Goal: Transaction & Acquisition: Purchase product/service

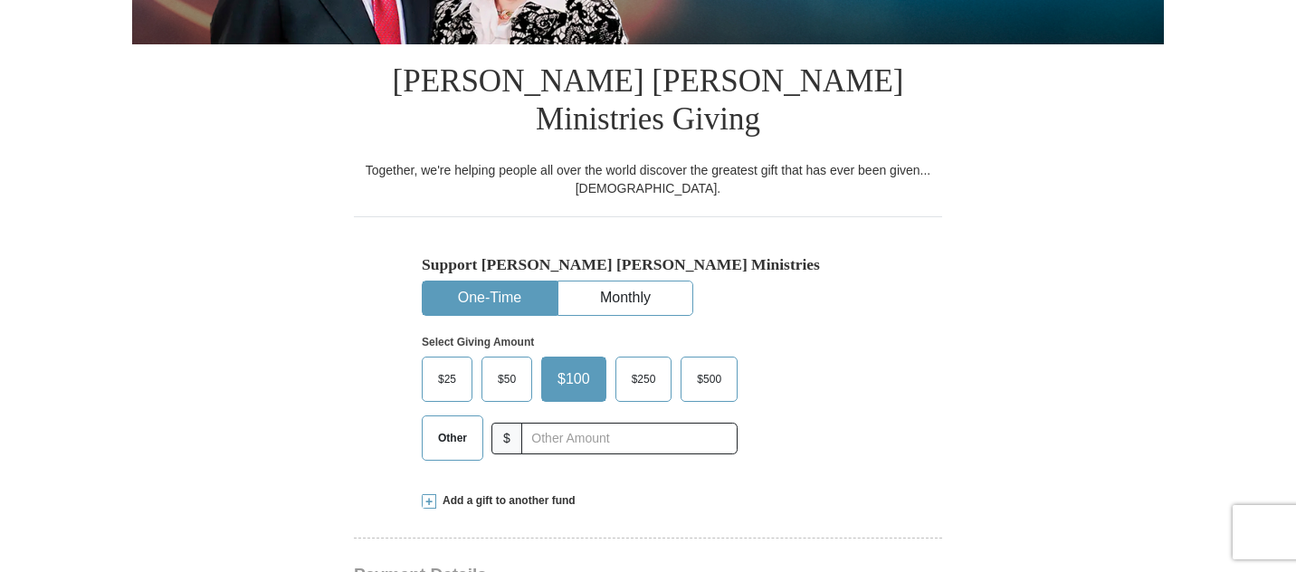
scroll to position [410, 0]
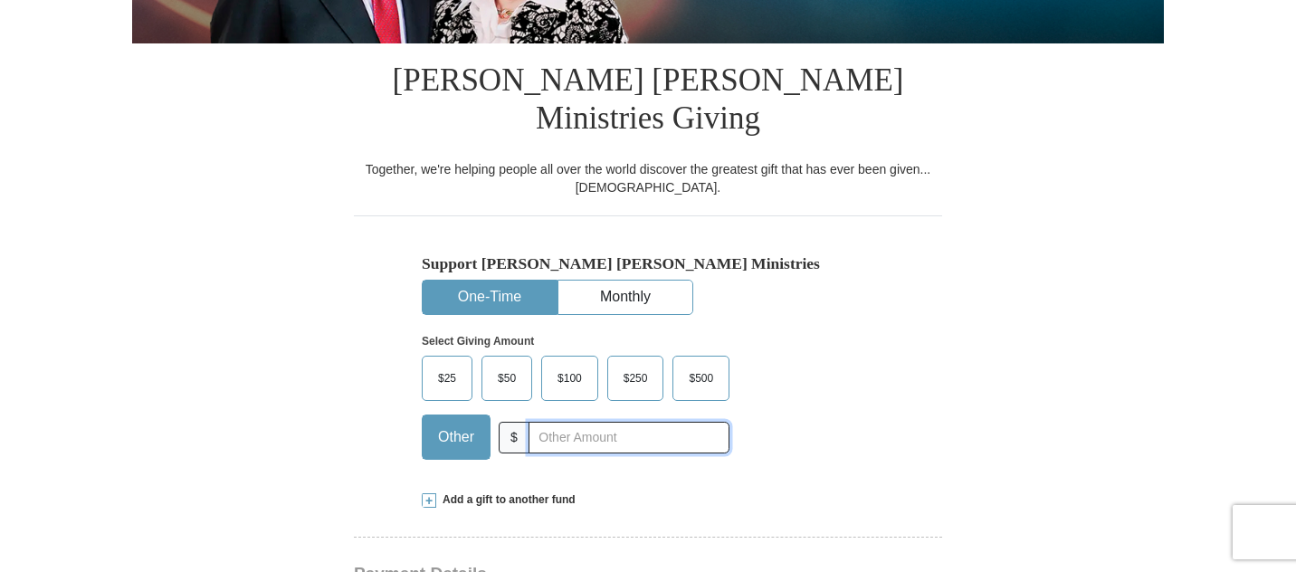
click at [544, 422] on input "text" at bounding box center [629, 438] width 201 height 32
type input "40.00"
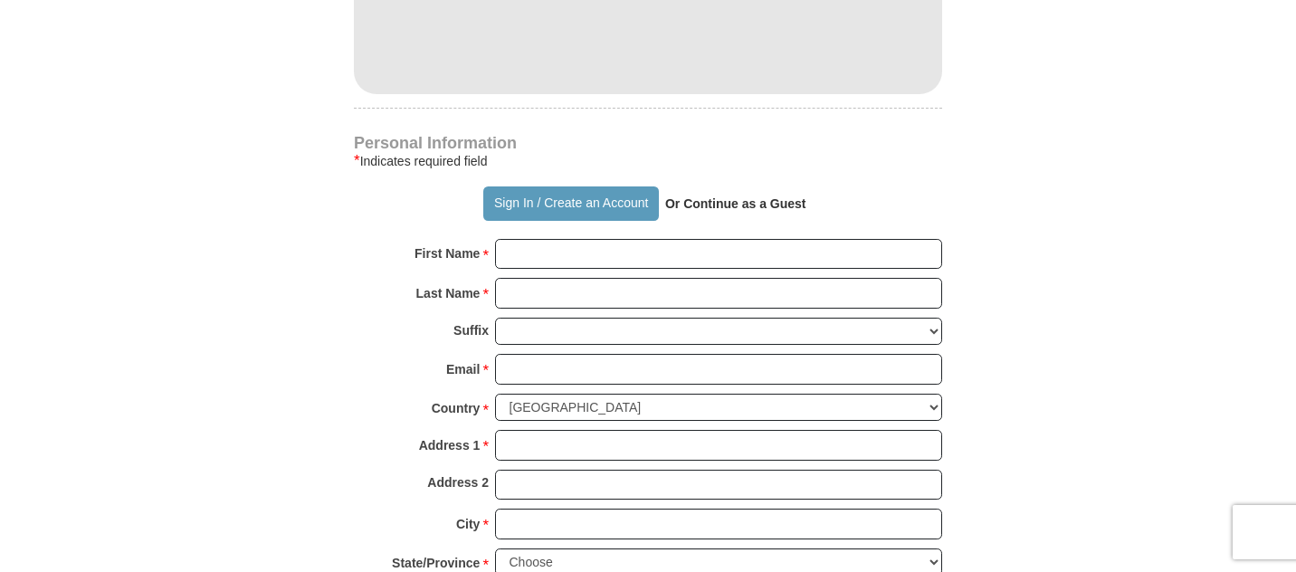
scroll to position [1191, 0]
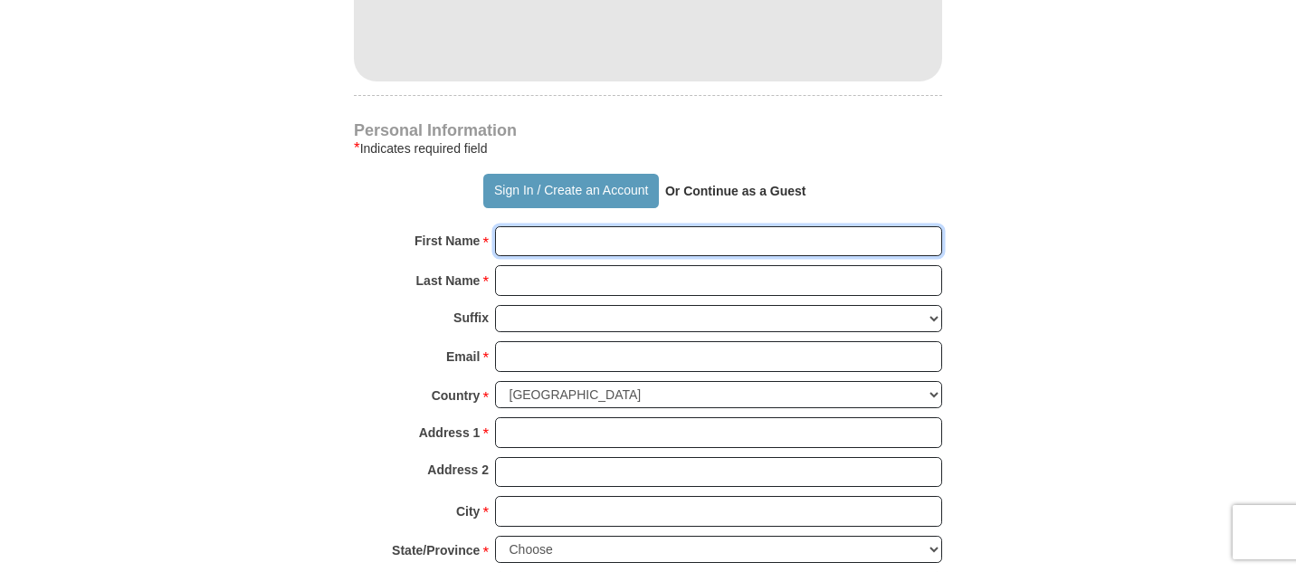
click at [545, 226] on input "First Name *" at bounding box center [718, 241] width 447 height 31
type input "[PERSON_NAME] and [PERSON_NAME]"
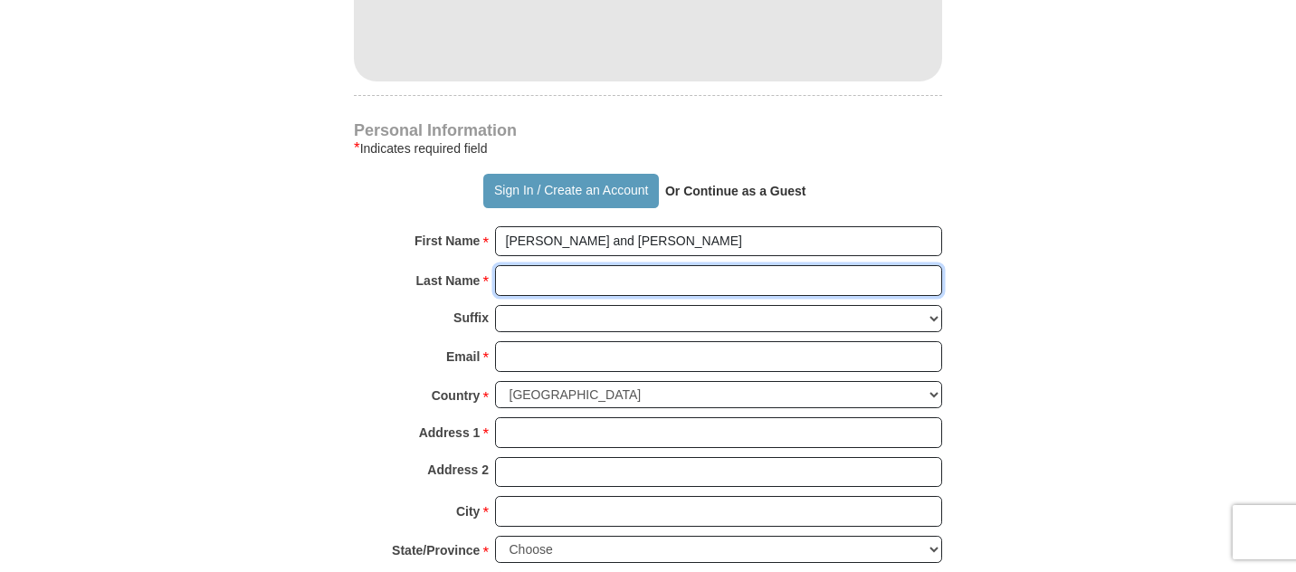
click at [557, 265] on input "Last Name *" at bounding box center [718, 280] width 447 height 31
type input "Holden"
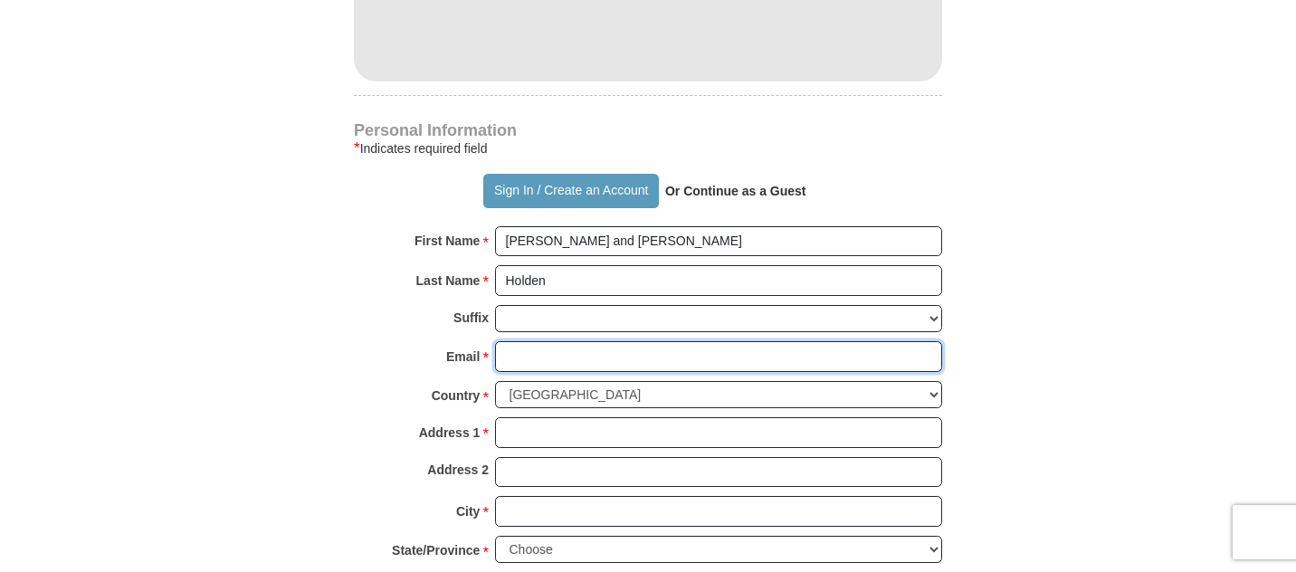
click at [563, 341] on input "Email *" at bounding box center [718, 356] width 447 height 31
type input "[EMAIL_ADDRESS][DOMAIN_NAME]"
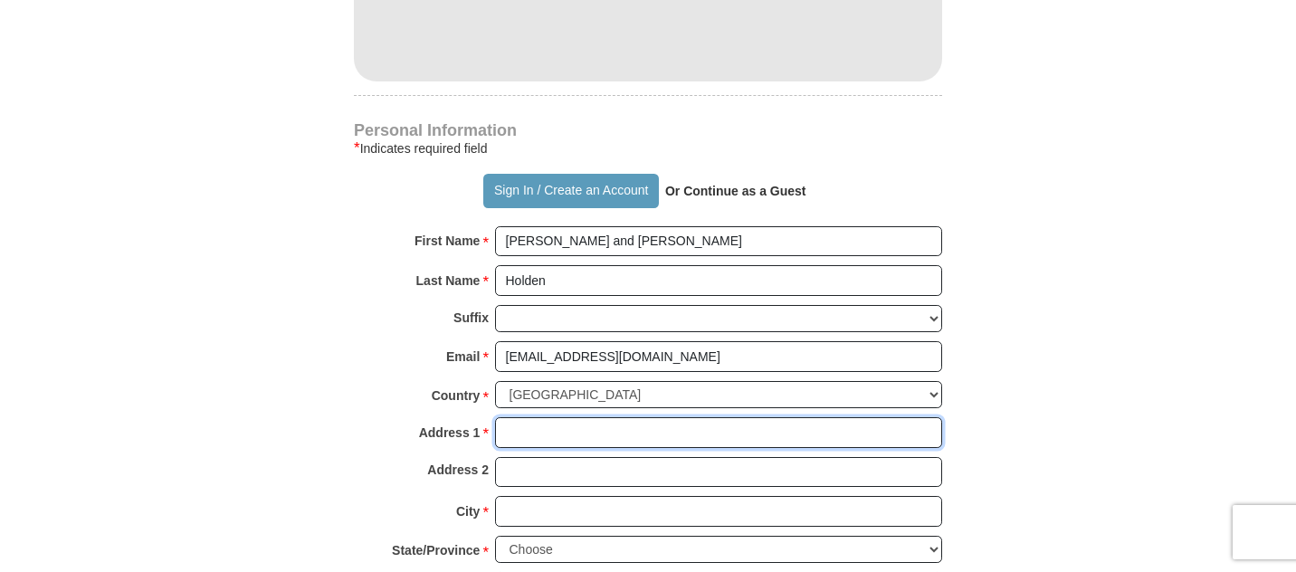
type input "[STREET_ADDRESS]"
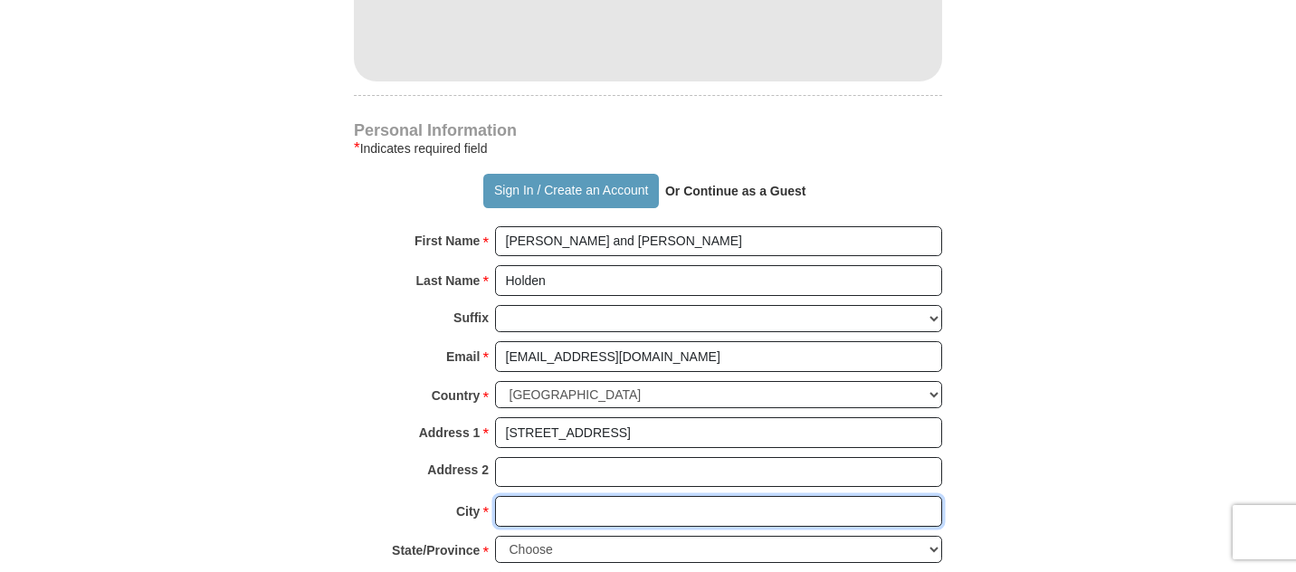
type input "Richfield"
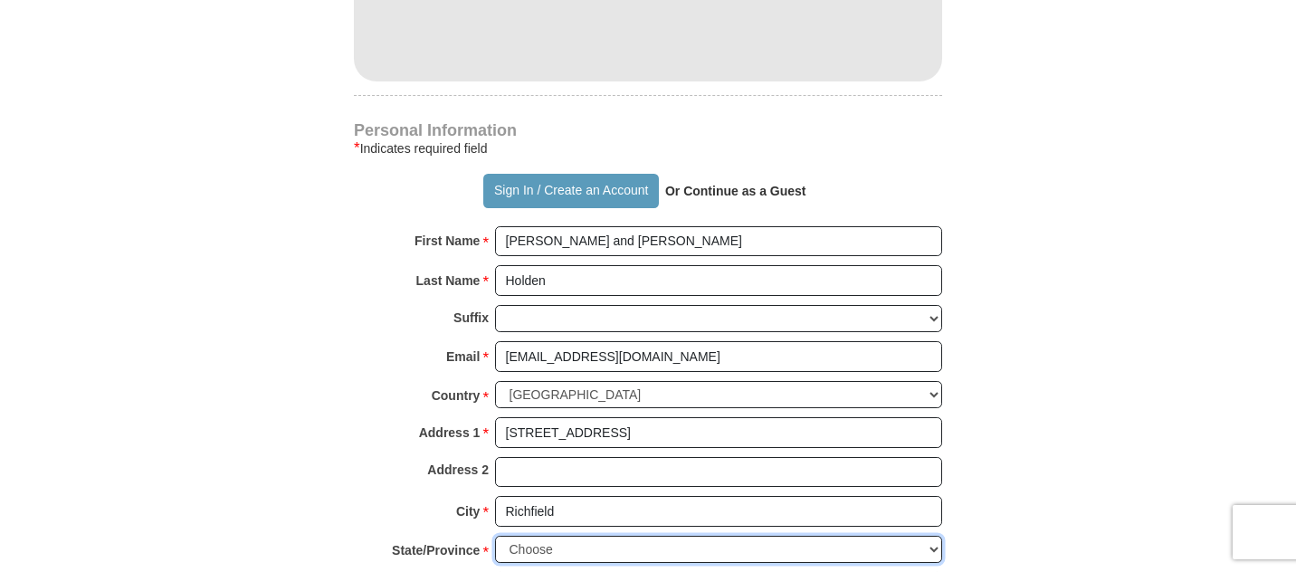
select select "MN"
type input "55423"
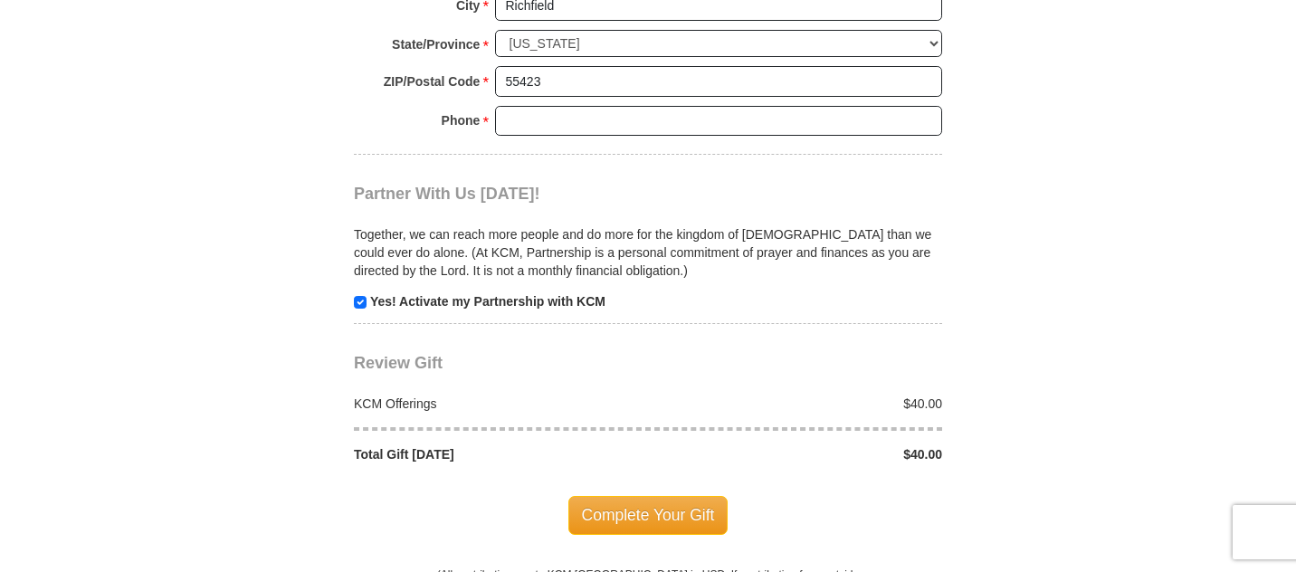
scroll to position [1703, 0]
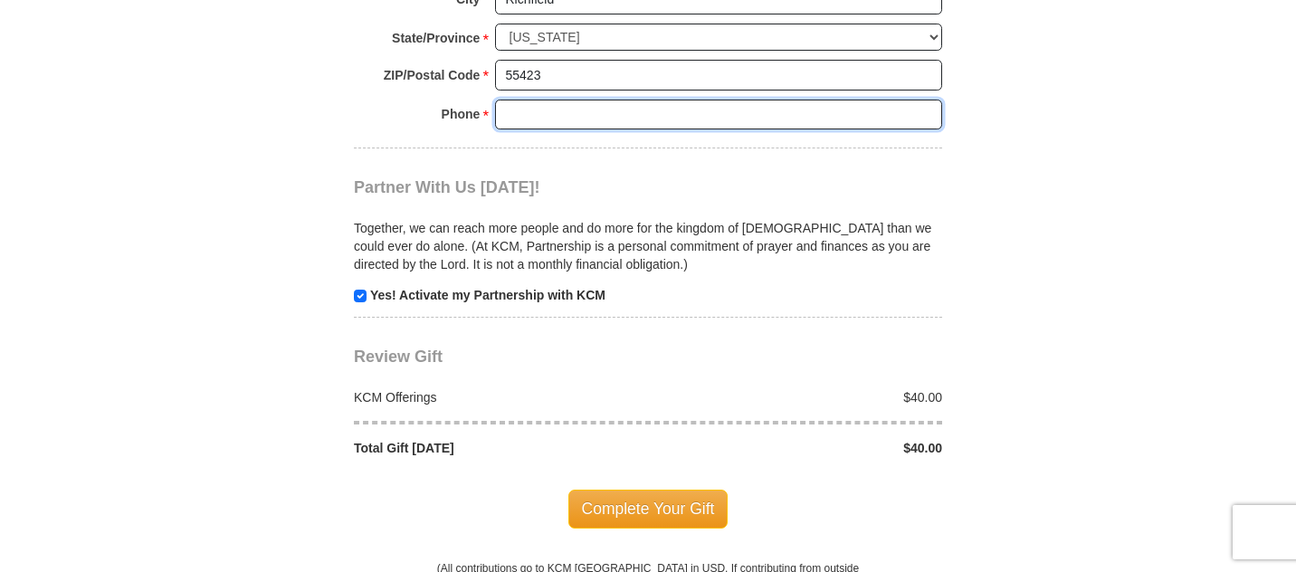
click at [542, 100] on input "Phone * *" at bounding box center [718, 115] width 447 height 31
type input "6122431121"
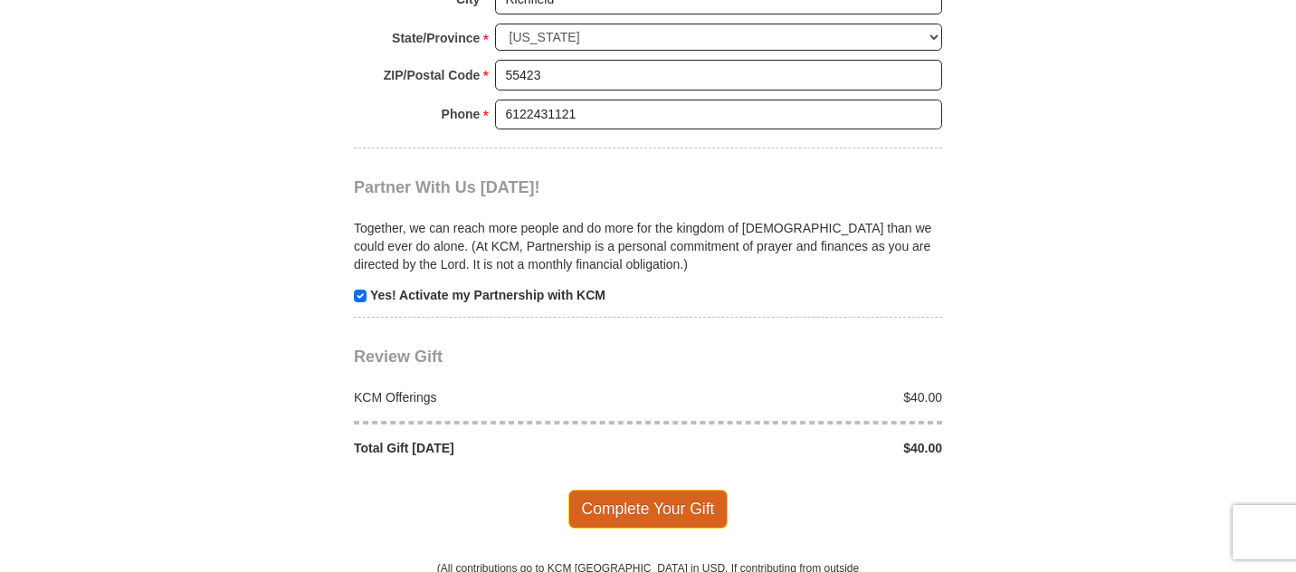
click at [611, 490] on span "Complete Your Gift" at bounding box center [649, 509] width 160 height 38
